Goal: Task Accomplishment & Management: Use online tool/utility

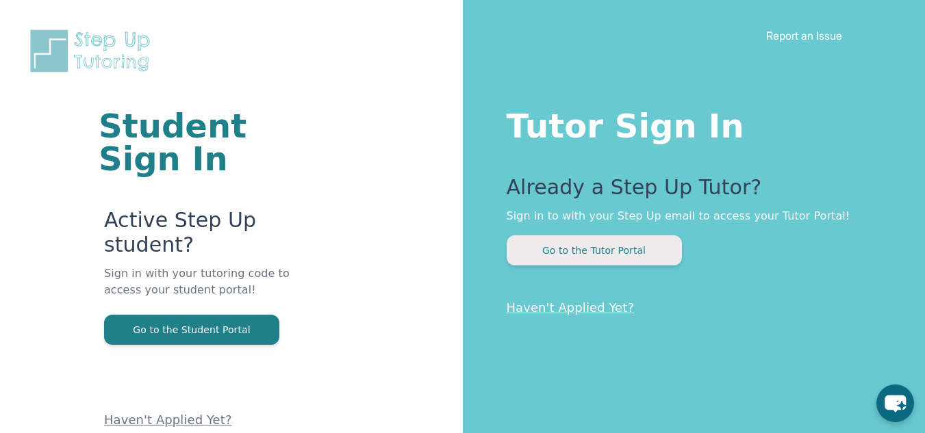
click at [598, 247] on button "Go to the Tutor Portal" at bounding box center [594, 251] width 175 height 30
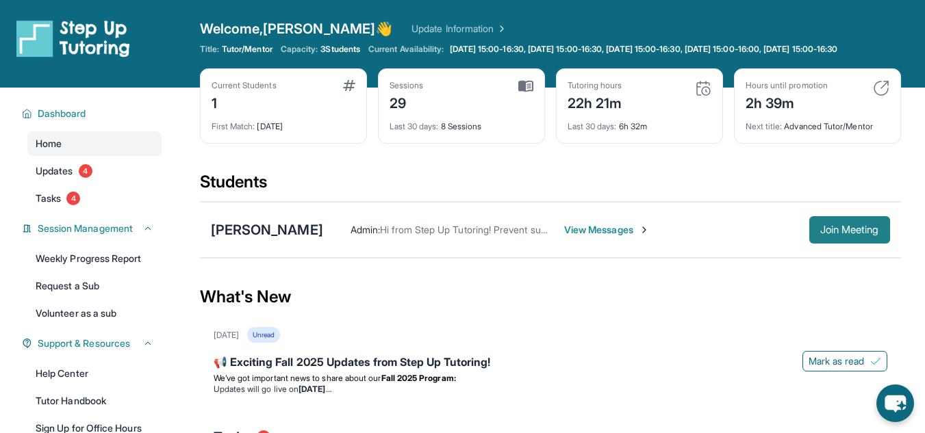
click at [834, 234] on span "Join Meeting" at bounding box center [849, 230] width 59 height 8
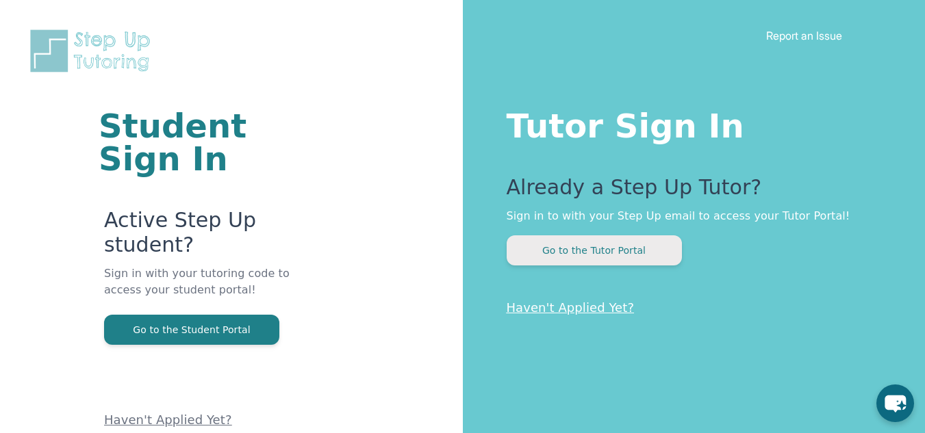
click at [605, 252] on button "Go to the Tutor Portal" at bounding box center [594, 251] width 175 height 30
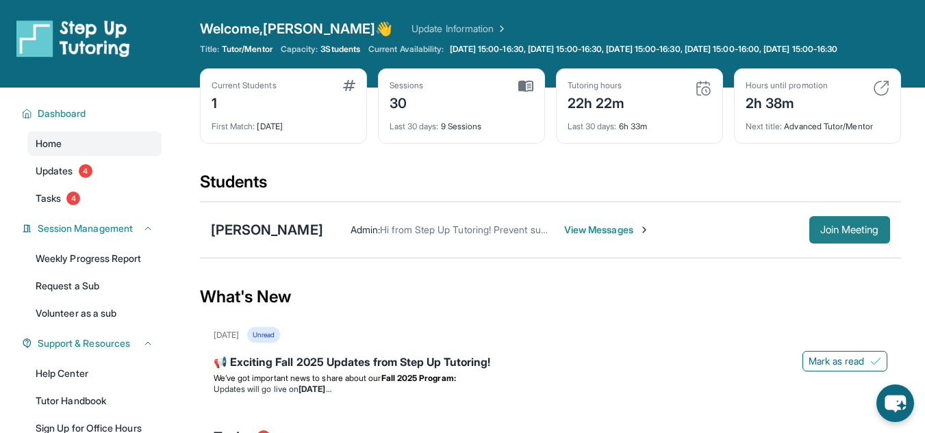
click at [863, 229] on button "Join Meeting" at bounding box center [849, 229] width 81 height 27
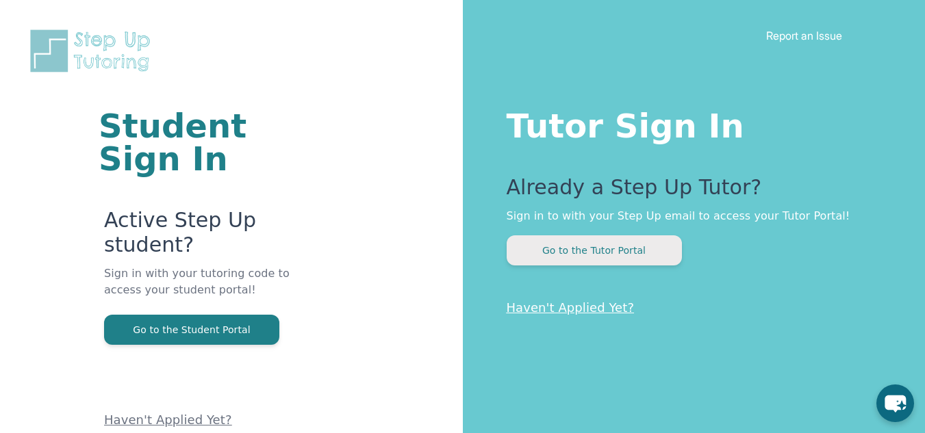
click at [597, 245] on button "Go to the Tutor Portal" at bounding box center [594, 251] width 175 height 30
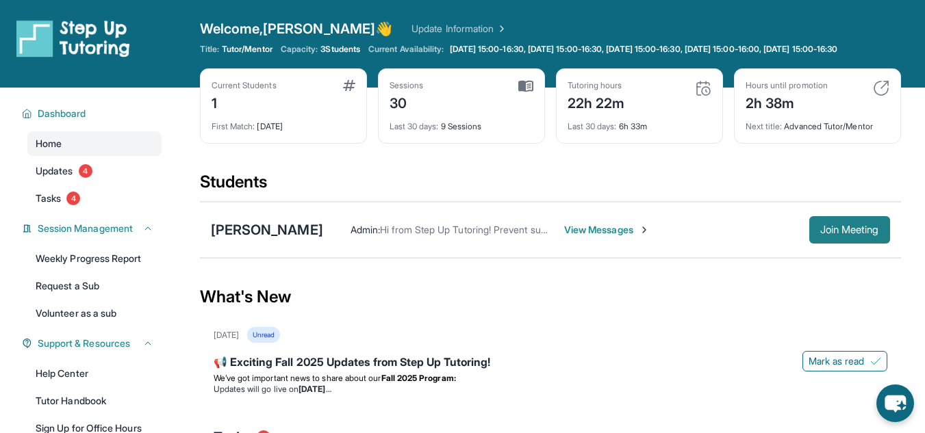
click at [843, 234] on span "Join Meeting" at bounding box center [849, 230] width 59 height 8
